Goal: Information Seeking & Learning: Learn about a topic

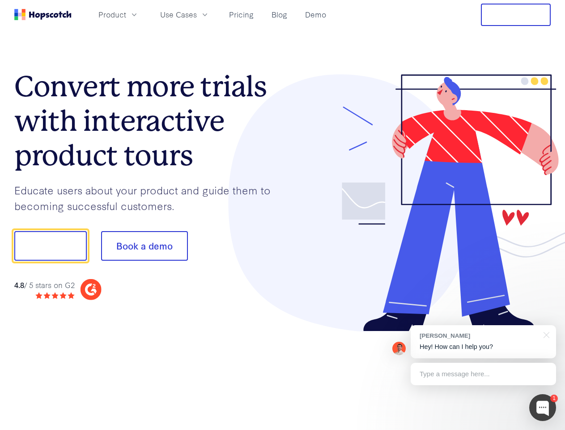
click at [283, 215] on div at bounding box center [417, 202] width 268 height 257
click at [126, 14] on span "Product" at bounding box center [112, 14] width 28 height 11
click at [197, 14] on span "Use Cases" at bounding box center [178, 14] width 37 height 11
click at [516, 15] on button "Free Trial" at bounding box center [516, 15] width 70 height 22
click at [50, 246] on button "Show me!" at bounding box center [50, 246] width 72 height 30
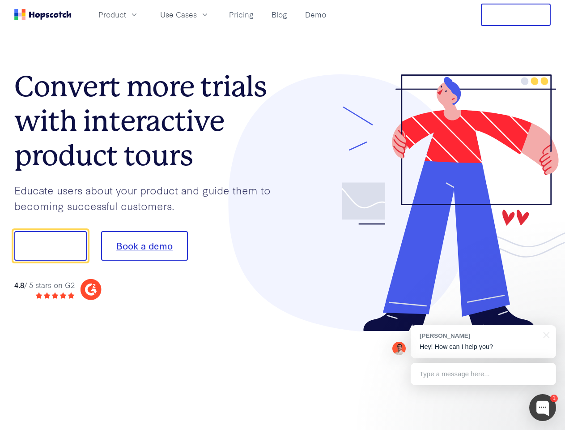
click at [144, 246] on button "Book a demo" at bounding box center [144, 246] width 87 height 30
click at [543, 407] on div at bounding box center [542, 407] width 27 height 27
click at [483, 341] on div "[PERSON_NAME] Hey! How can I help you?" at bounding box center [483, 341] width 145 height 33
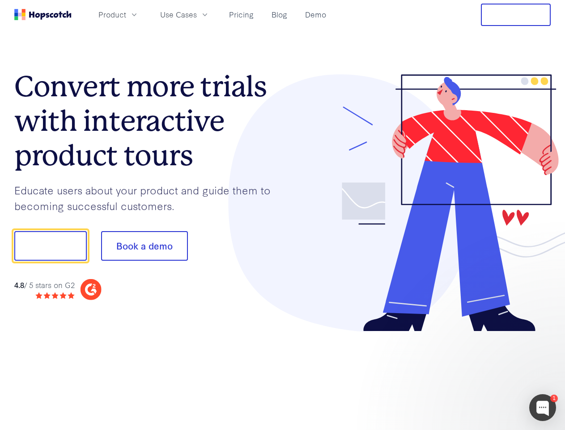
click at [545, 334] on div at bounding box center [472, 244] width 168 height 298
click at [483, 374] on div at bounding box center [472, 244] width 168 height 298
